Goal: Transaction & Acquisition: Purchase product/service

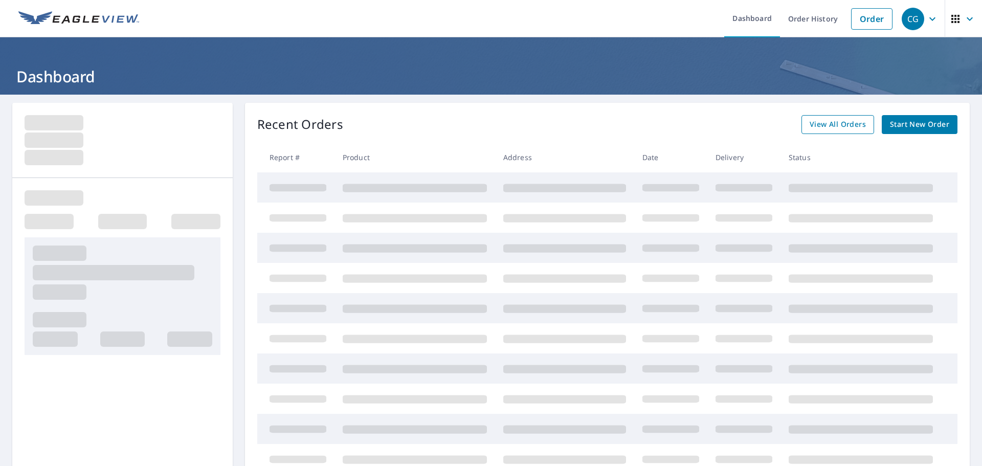
click at [836, 121] on span "View All Orders" at bounding box center [838, 124] width 56 height 13
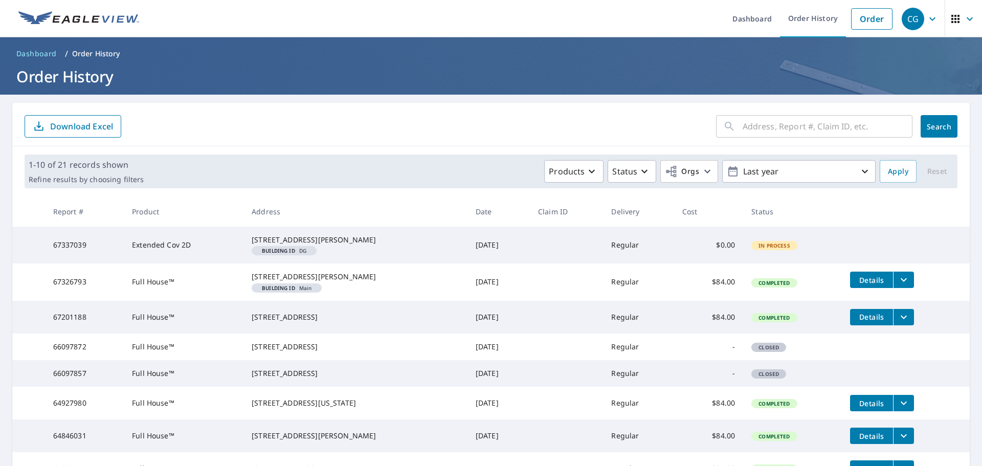
click at [757, 123] on input "text" at bounding box center [828, 126] width 170 height 29
click at [774, 128] on input "text" at bounding box center [828, 126] width 170 height 29
type input "5101"
click button "Search" at bounding box center [938, 126] width 37 height 23
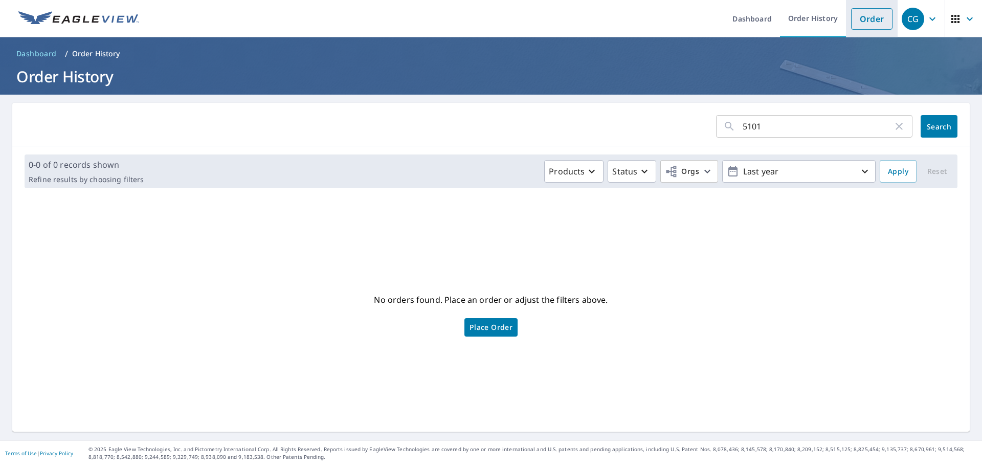
click at [864, 20] on link "Order" at bounding box center [871, 18] width 41 height 21
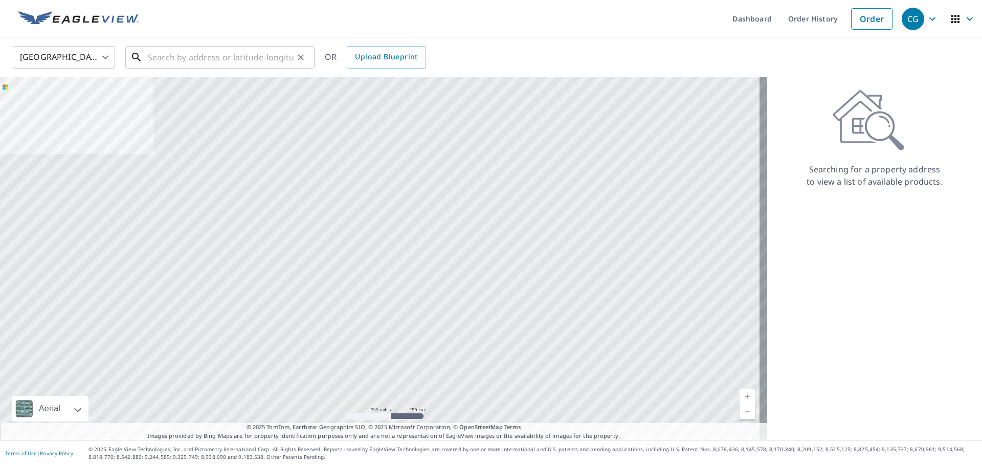
click at [193, 61] on input "text" at bounding box center [221, 57] width 146 height 29
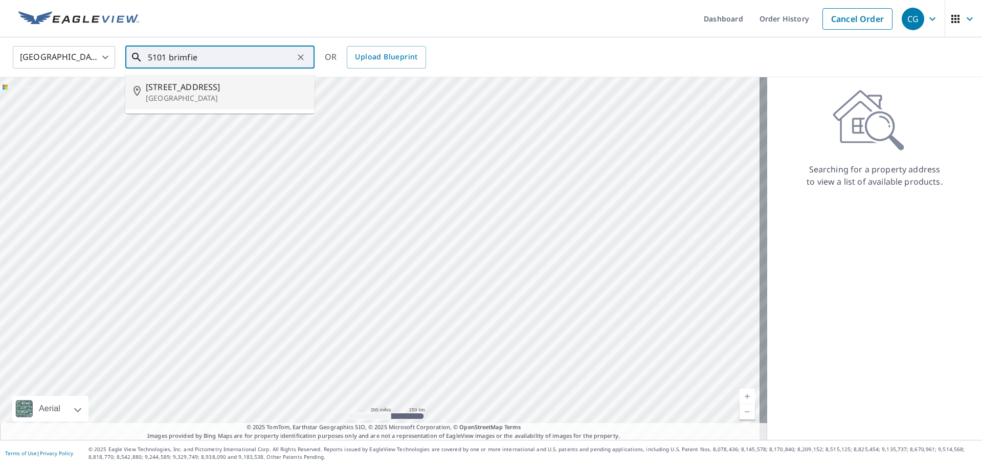
click at [188, 95] on p "[GEOGRAPHIC_DATA]" at bounding box center [226, 98] width 161 height 10
type input "[STREET_ADDRESS]"
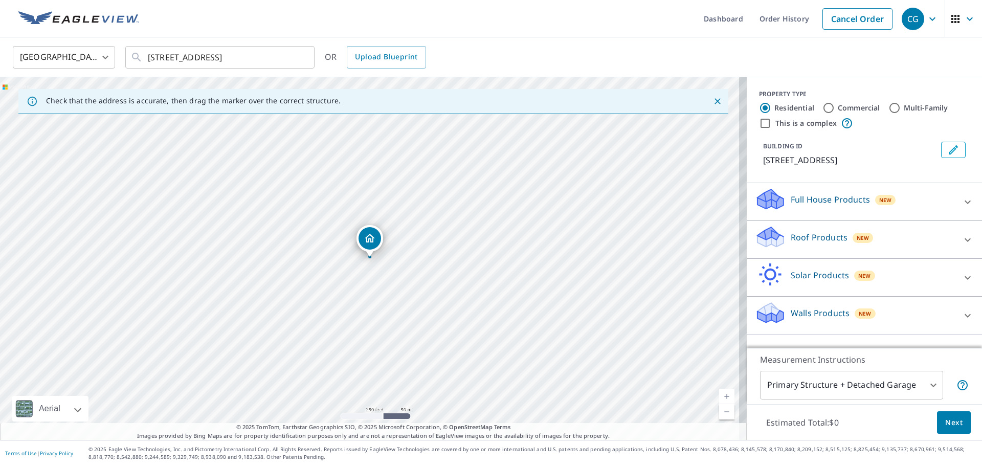
click at [961, 208] on icon at bounding box center [967, 202] width 12 height 12
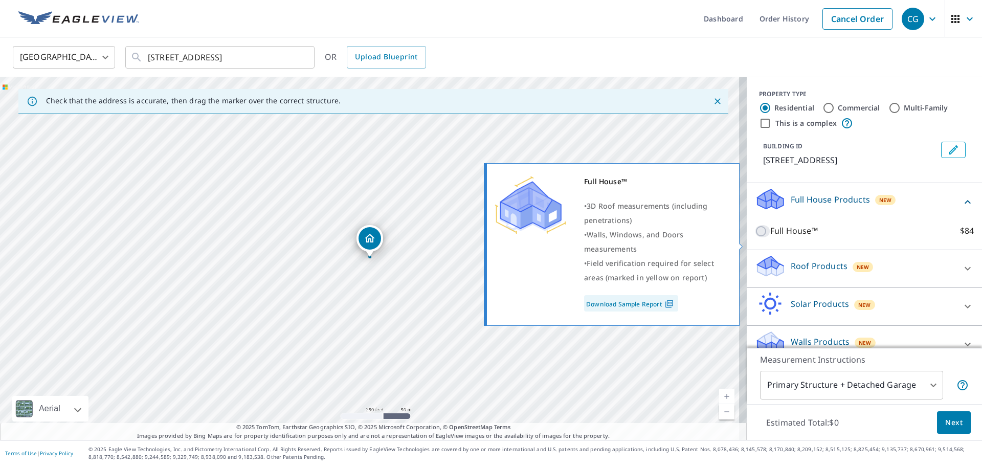
click at [755, 237] on input "Full House™ $84" at bounding box center [762, 231] width 15 height 12
checkbox input "true"
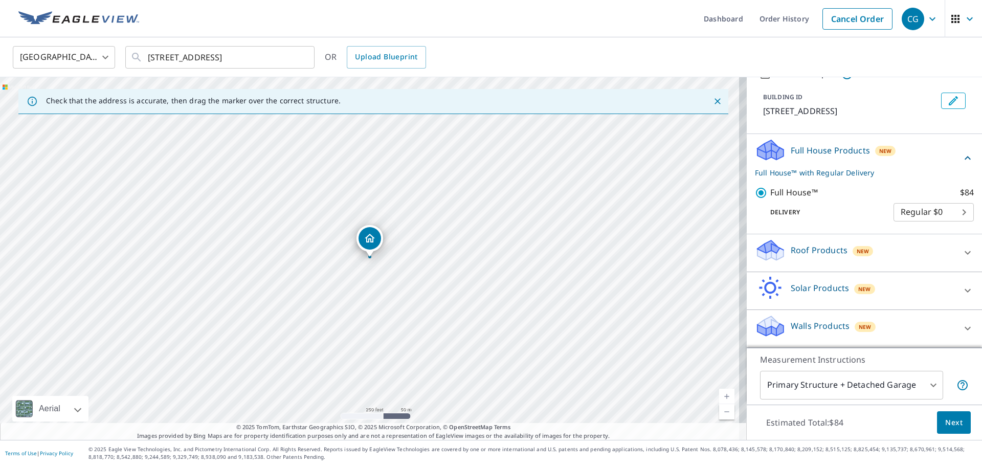
scroll to position [61, 0]
click at [946, 426] on span "Next" at bounding box center [953, 422] width 17 height 13
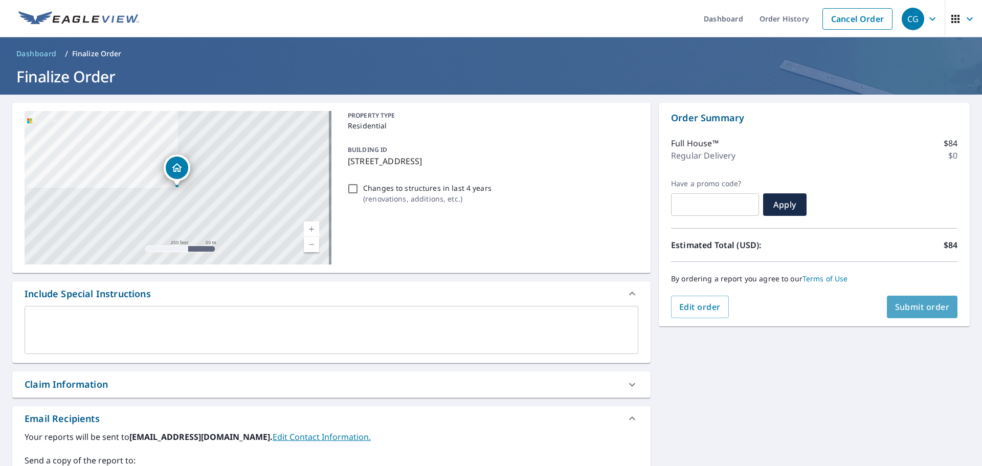
click at [895, 307] on span "Submit order" at bounding box center [922, 306] width 55 height 11
